Goal: Find specific page/section

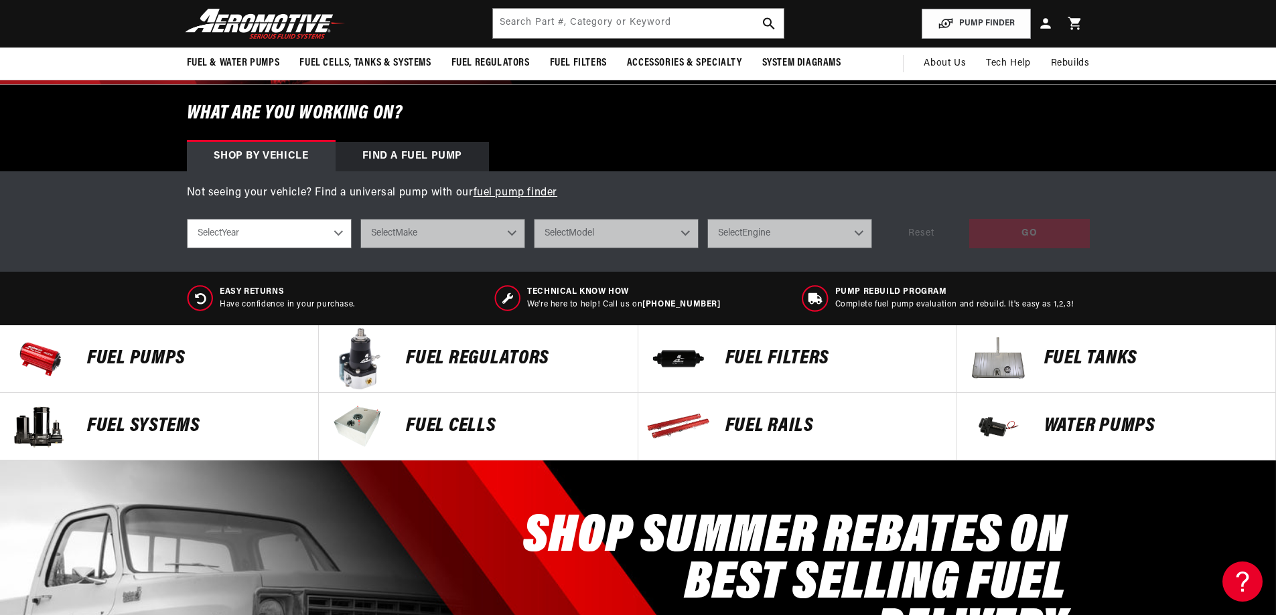
scroll to position [0, 1698]
click at [340, 232] on select "Select Year [DATE] 2022 2021 2020 2019 2018 2017 2016 2015 2014 2013 2012 2011 …" at bounding box center [269, 233] width 165 height 29
select select "1972"
click at [187, 219] on select "Select Year [DATE] 2022 2021 2020 2019 2018 2017 2016 2015 2014 2013 2012 2011 …" at bounding box center [269, 233] width 165 height 29
select select "1972"
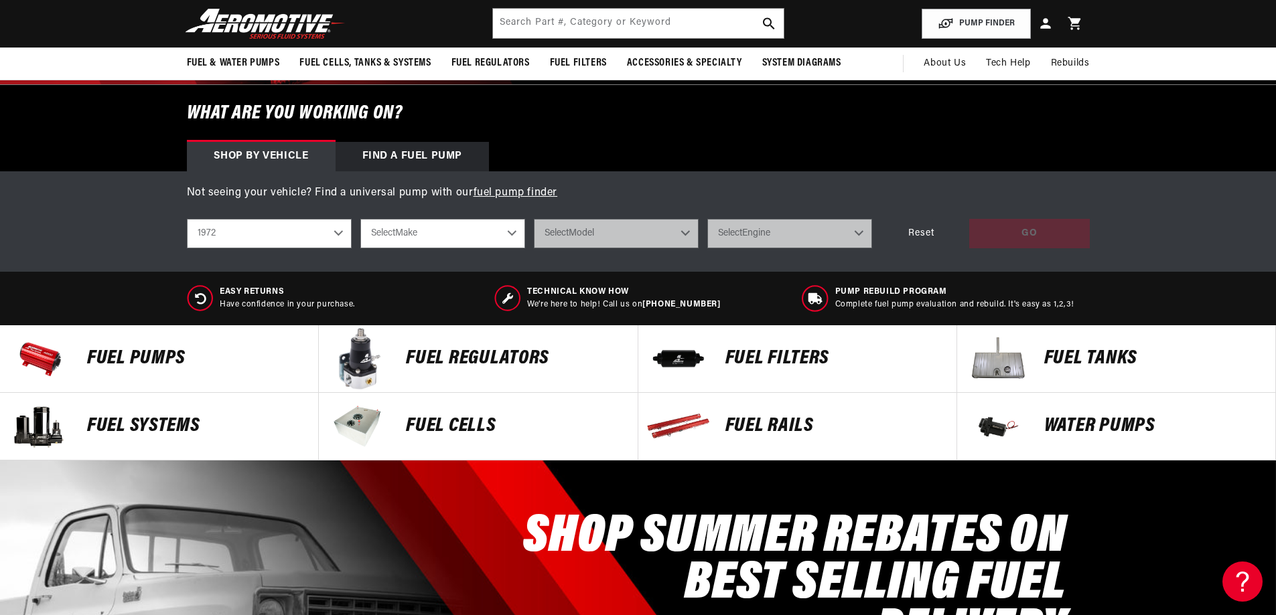
scroll to position [0, 2547]
click at [419, 229] on select "Select Make Buick Chevrolet Dodge Ford GMC Oldsmobile [GEOGRAPHIC_DATA] [GEOGRA…" at bounding box center [442, 233] width 165 height 29
select select "Chevrolet"
click at [360, 219] on select "Select Make Buick Chevrolet Dodge Ford GMC Oldsmobile [GEOGRAPHIC_DATA] [GEOGRA…" at bounding box center [442, 233] width 165 height 29
select select "Chevrolet"
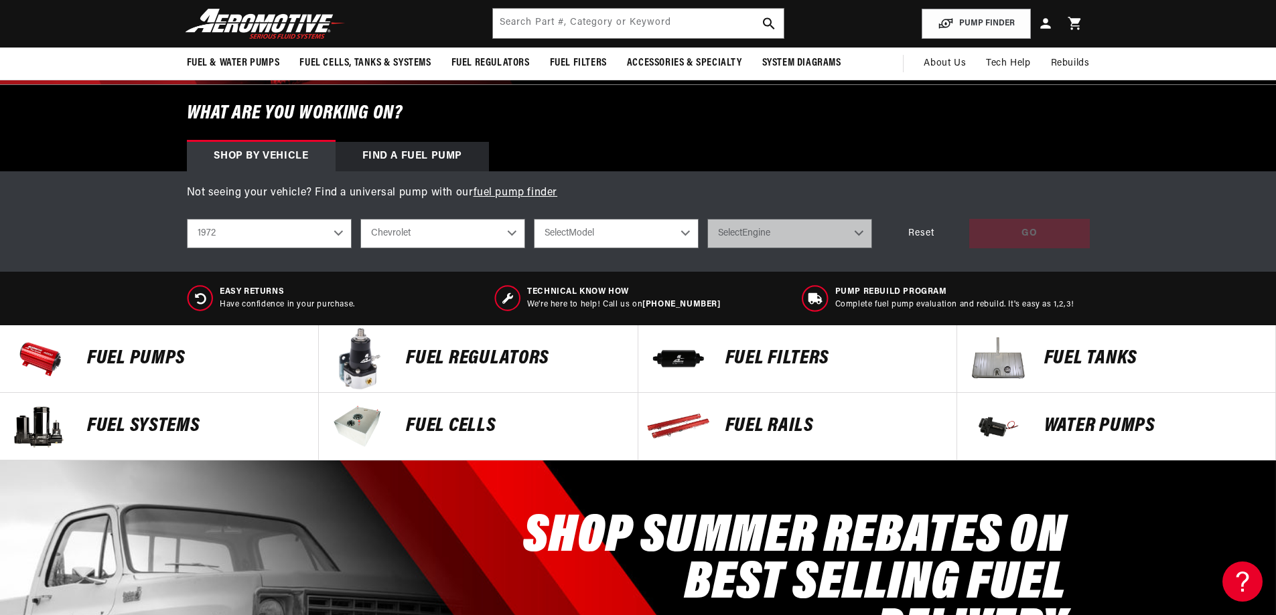
click at [574, 231] on select "Select Model C10 Pickup C20 Pickup [GEOGRAPHIC_DATA] [GEOGRAPHIC_DATA] Corvette…" at bounding box center [616, 233] width 165 height 29
select select "C10-Pickup"
click at [534, 219] on select "Select Model C10 Pickup C20 Pickup [GEOGRAPHIC_DATA] [GEOGRAPHIC_DATA] Corvette…" at bounding box center [616, 233] width 165 height 29
select select "C10-Pickup"
click at [770, 239] on select "Select Engine 4.1L 4.8L 5.0L 5.7L 6.6L" at bounding box center [789, 233] width 165 height 29
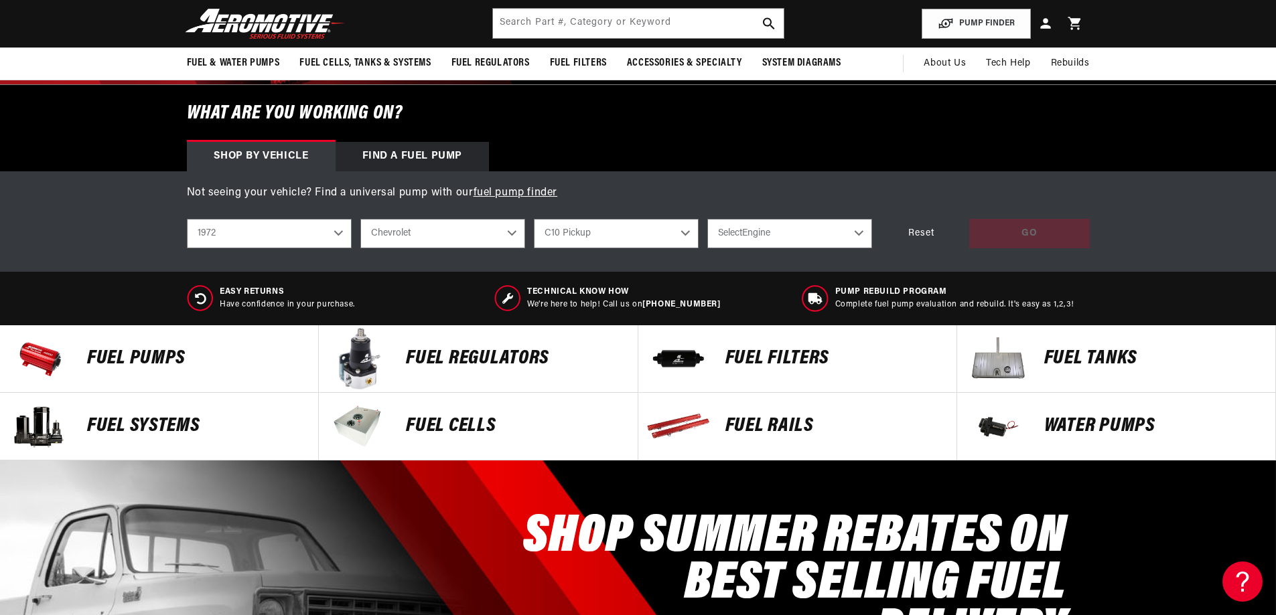
scroll to position [0, 0]
select select "5.7L"
click at [707, 219] on select "Select Engine 4.1L 4.8L 5.0L 5.7L 6.6L" at bounding box center [789, 233] width 165 height 29
select select "5.7L"
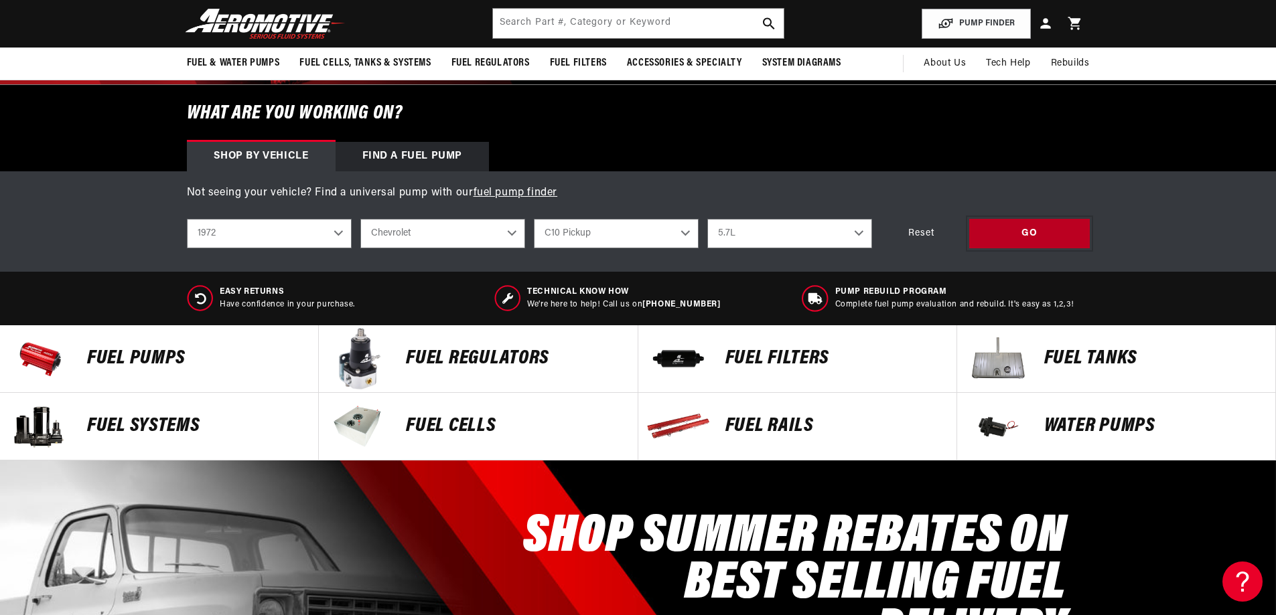
click at [1019, 235] on div "GO" at bounding box center [1029, 234] width 121 height 30
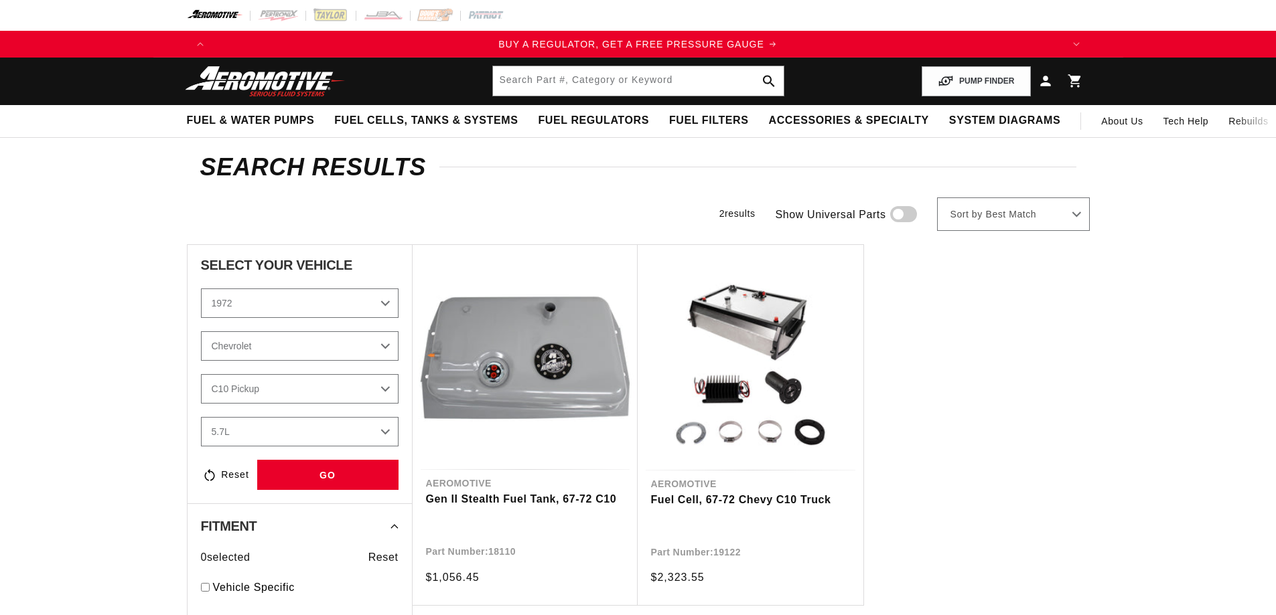
select select "1972"
select select "Chevrolet"
select select "5.7L"
